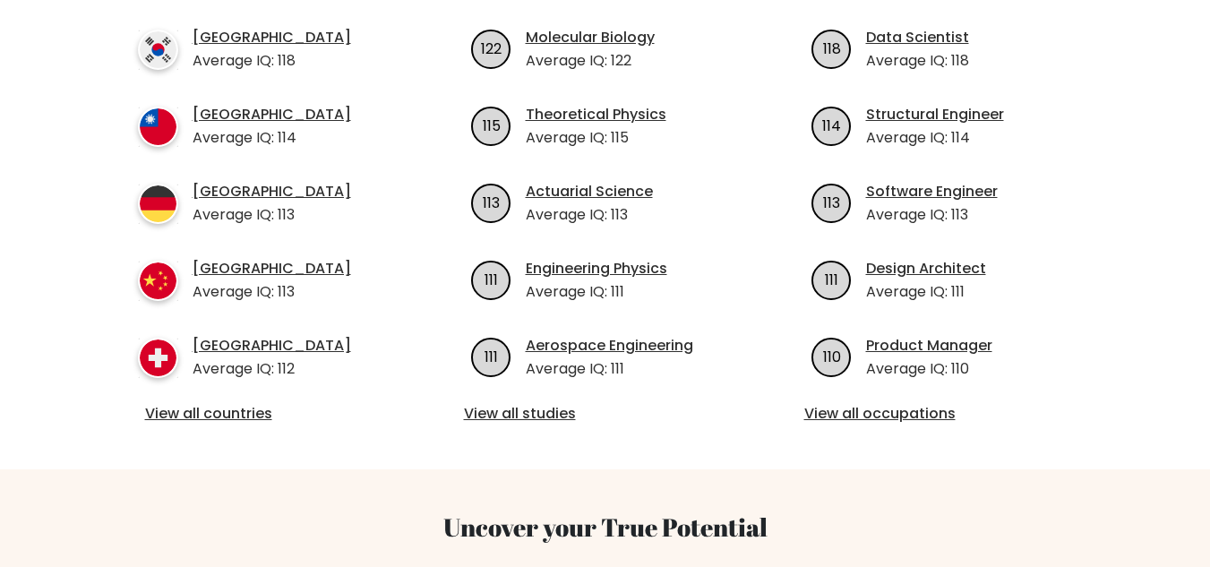
scroll to position [806, 0]
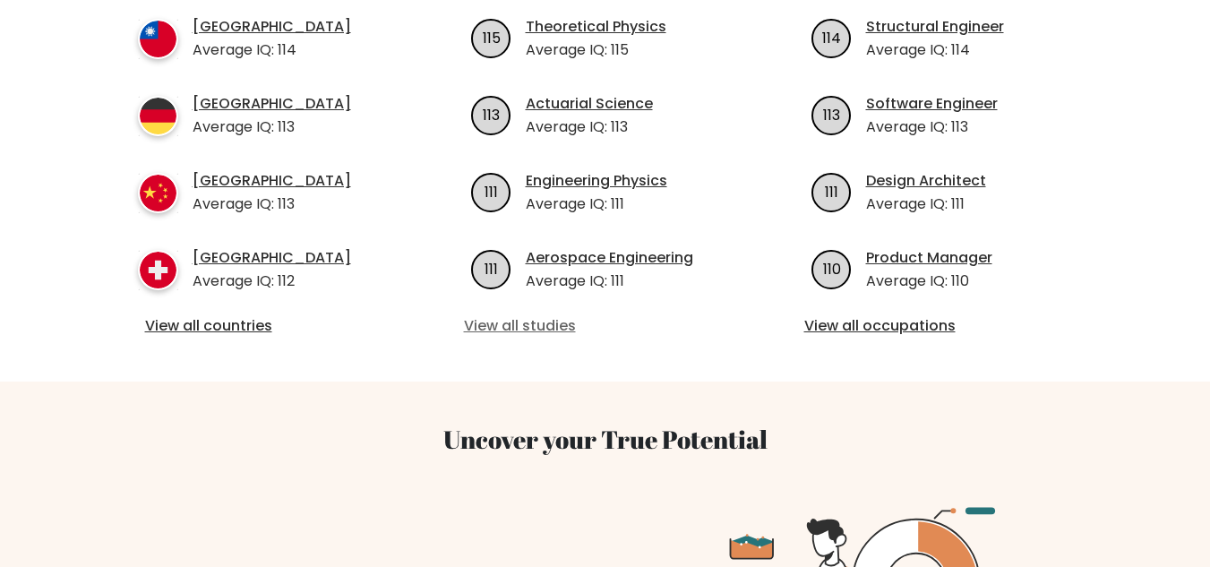
click at [552, 315] on link "View all studies" at bounding box center [605, 325] width 283 height 21
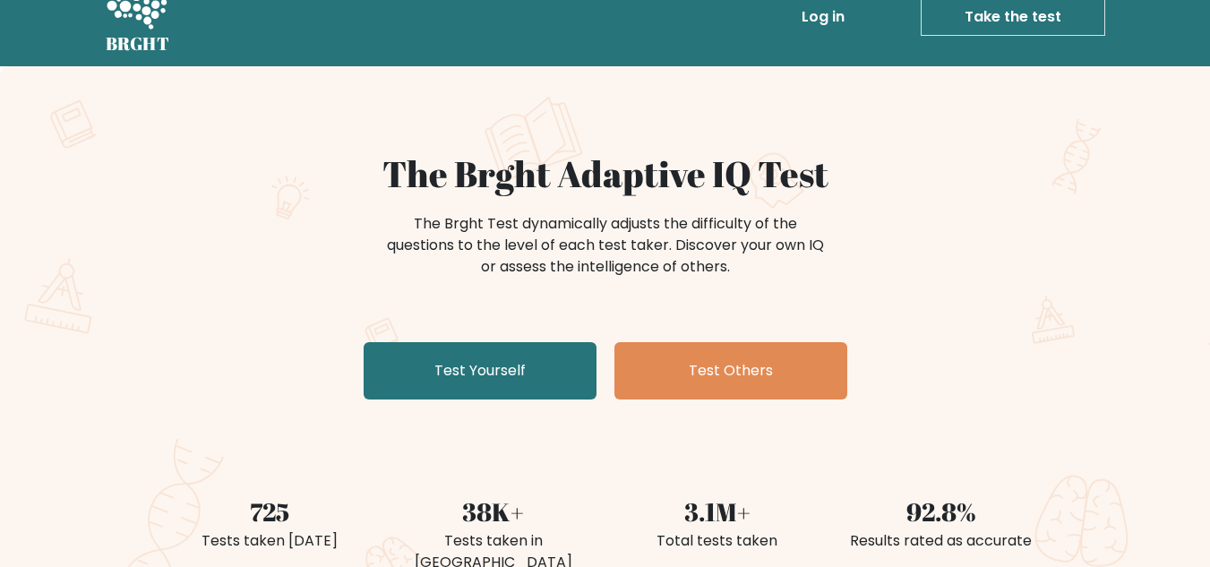
scroll to position [0, 0]
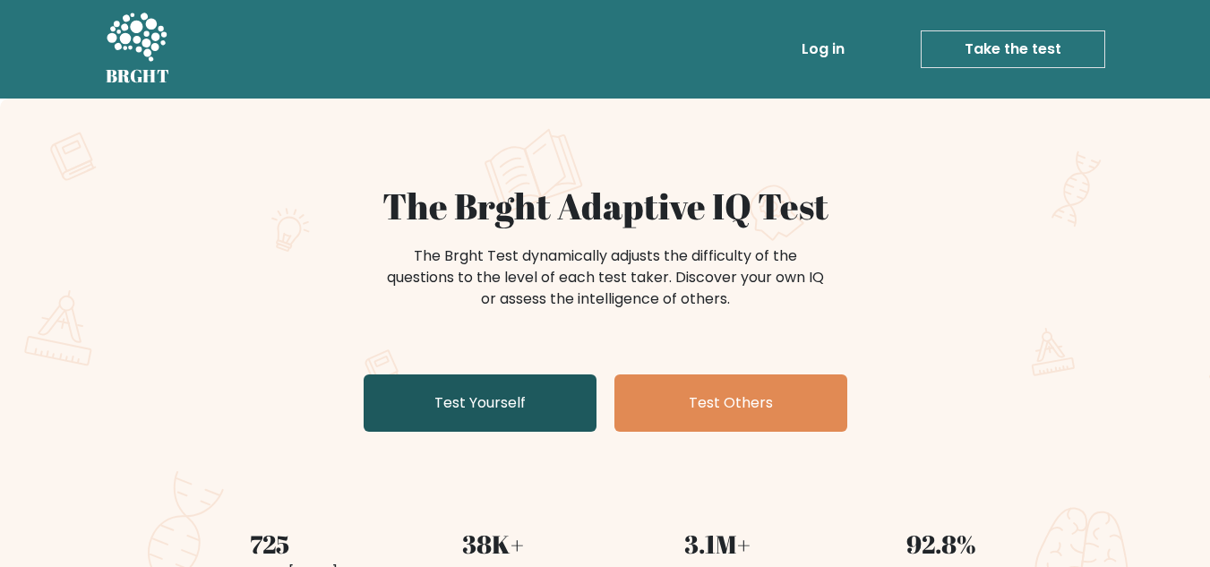
click at [461, 391] on link "Test Yourself" at bounding box center [480, 402] width 233 height 57
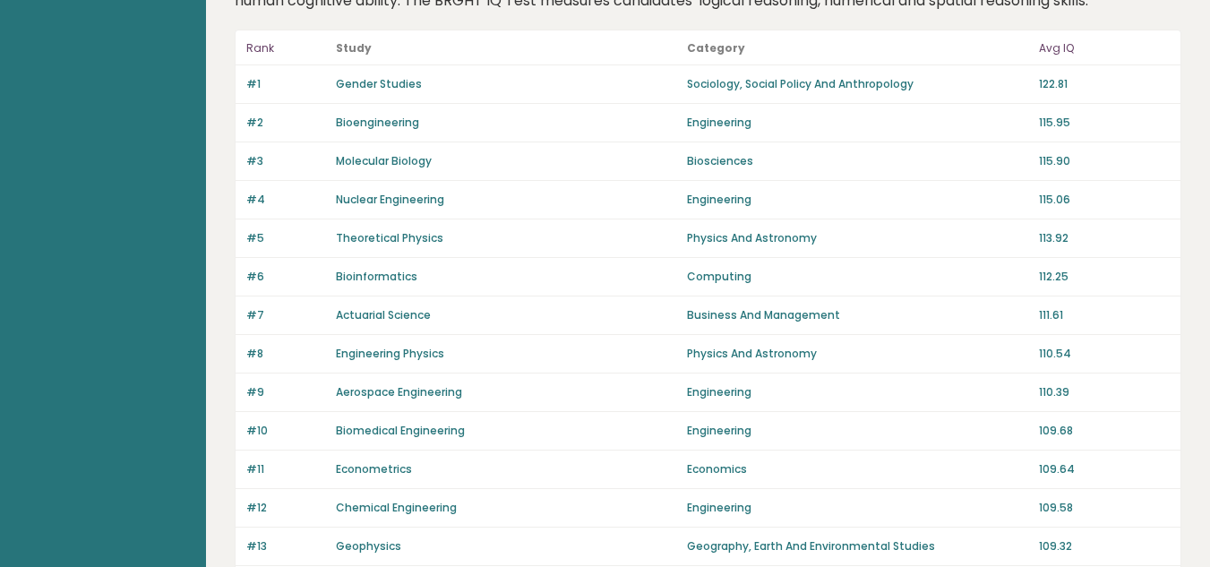
scroll to position [179, 0]
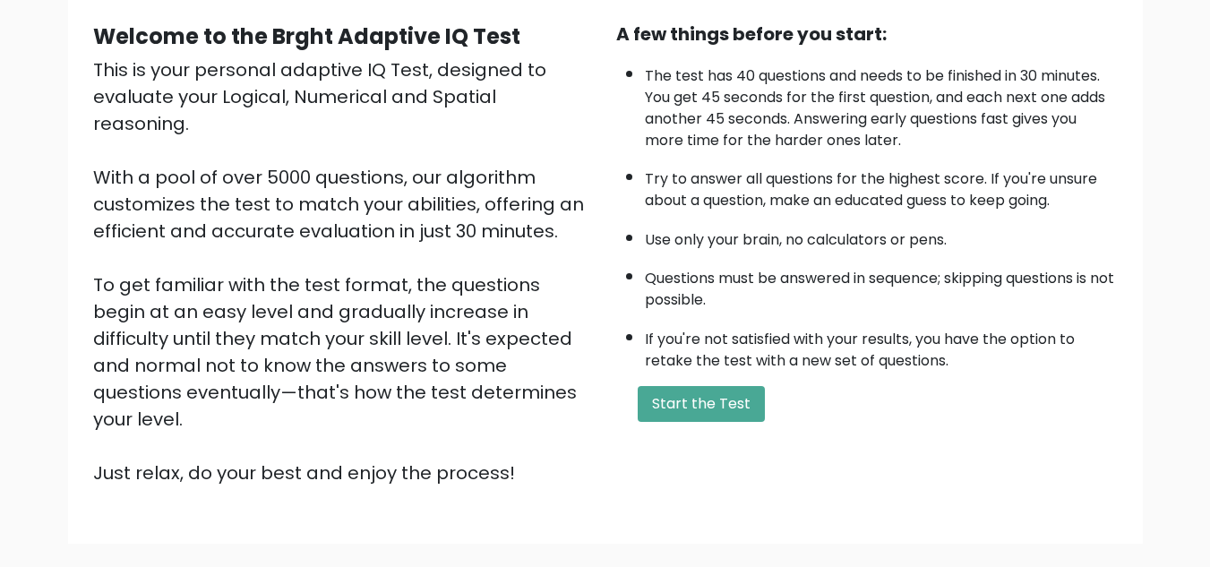
scroll to position [74, 0]
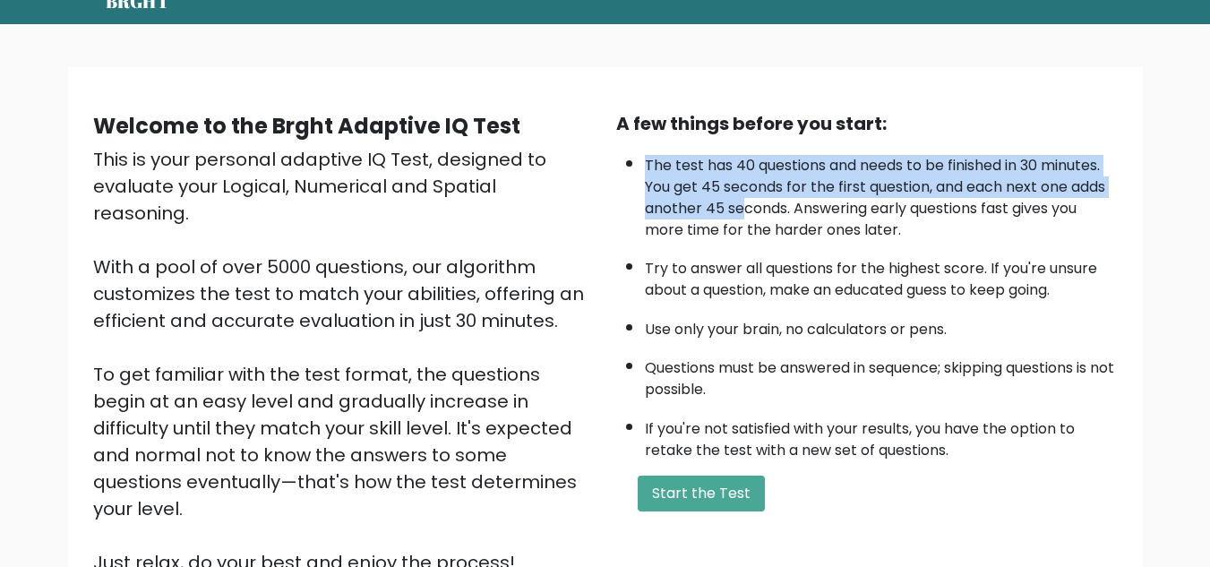
drag, startPoint x: 647, startPoint y: 163, endPoint x: 747, endPoint y: 208, distance: 109.8
click at [747, 208] on li "The test has 40 questions and needs to be finished in 30 minutes. You get 45 se…" at bounding box center [881, 193] width 473 height 95
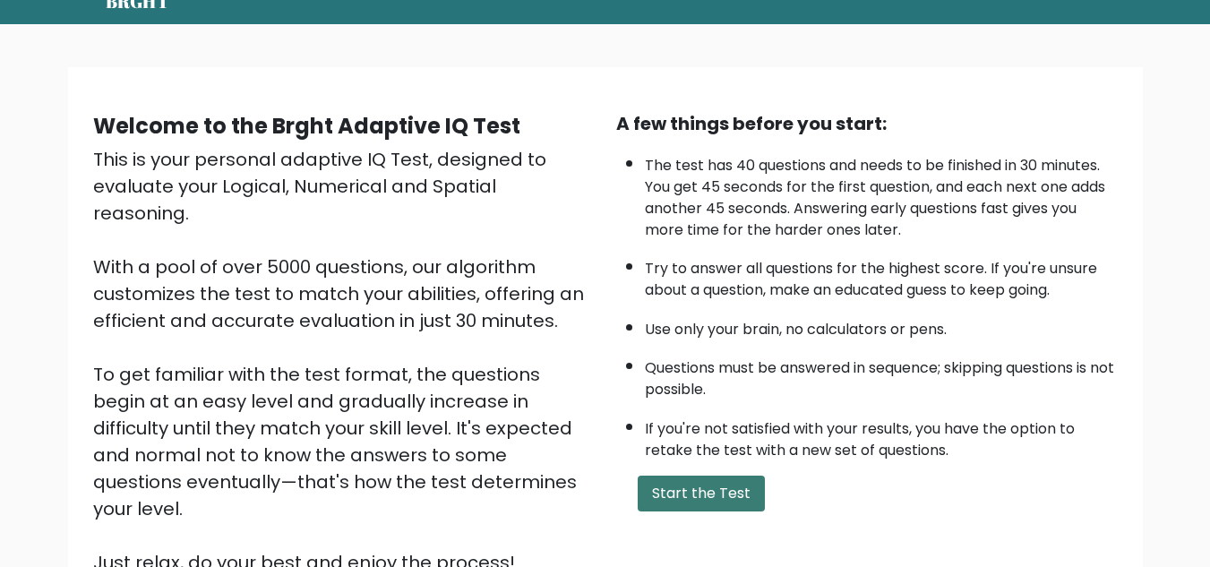
click at [699, 490] on button "Start the Test" at bounding box center [701, 494] width 127 height 36
